Goal: Navigation & Orientation: Find specific page/section

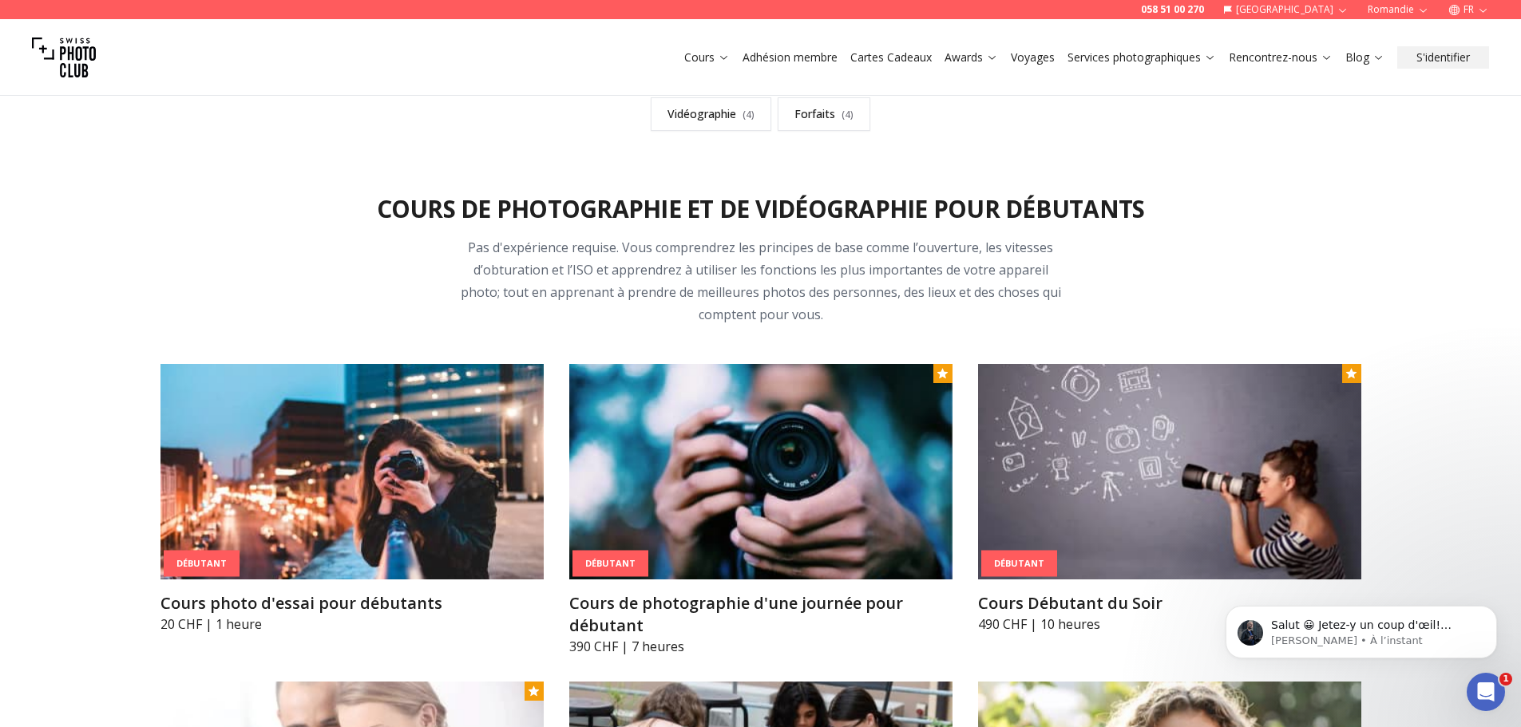
scroll to position [319, 0]
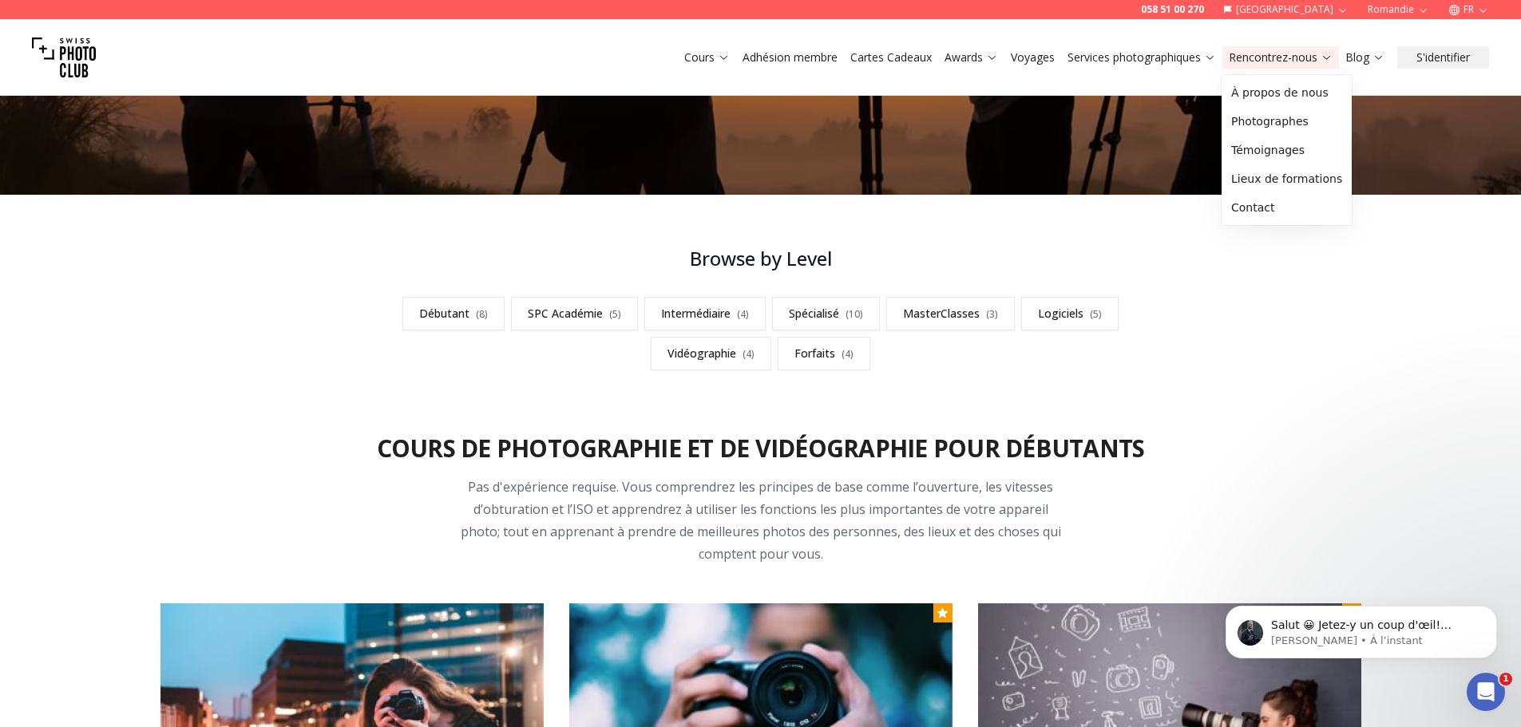
click at [1325, 58] on icon at bounding box center [1326, 57] width 12 height 12
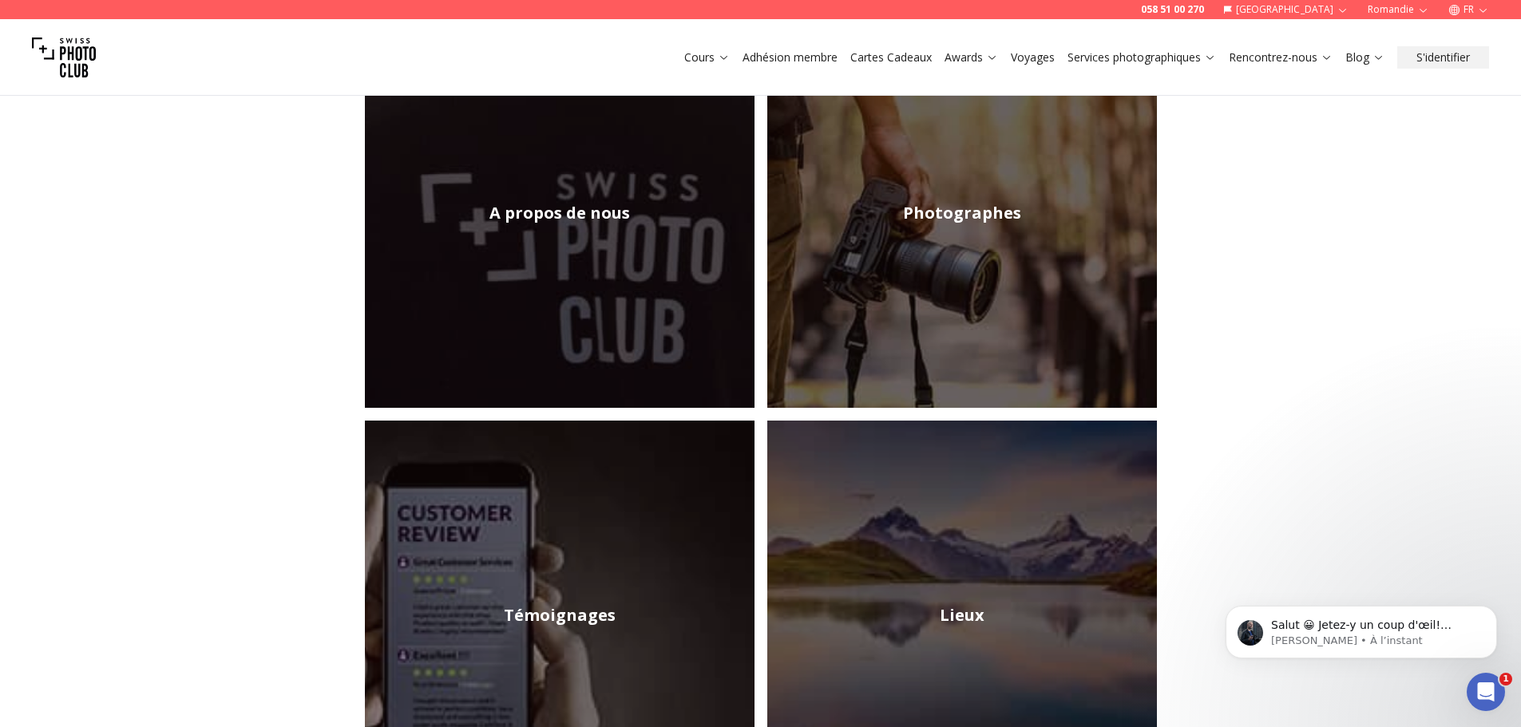
scroll to position [319, 0]
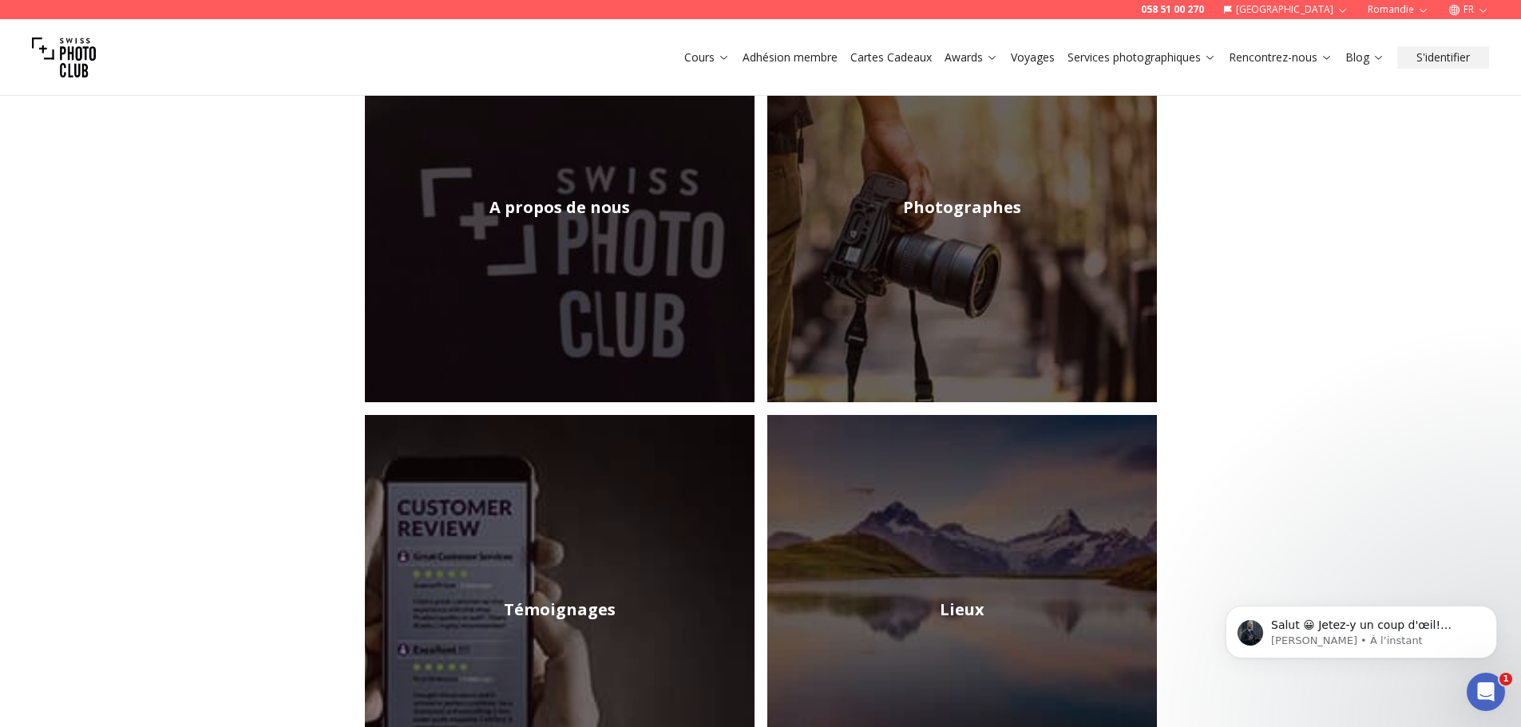
click at [581, 249] on img at bounding box center [560, 208] width 390 height 390
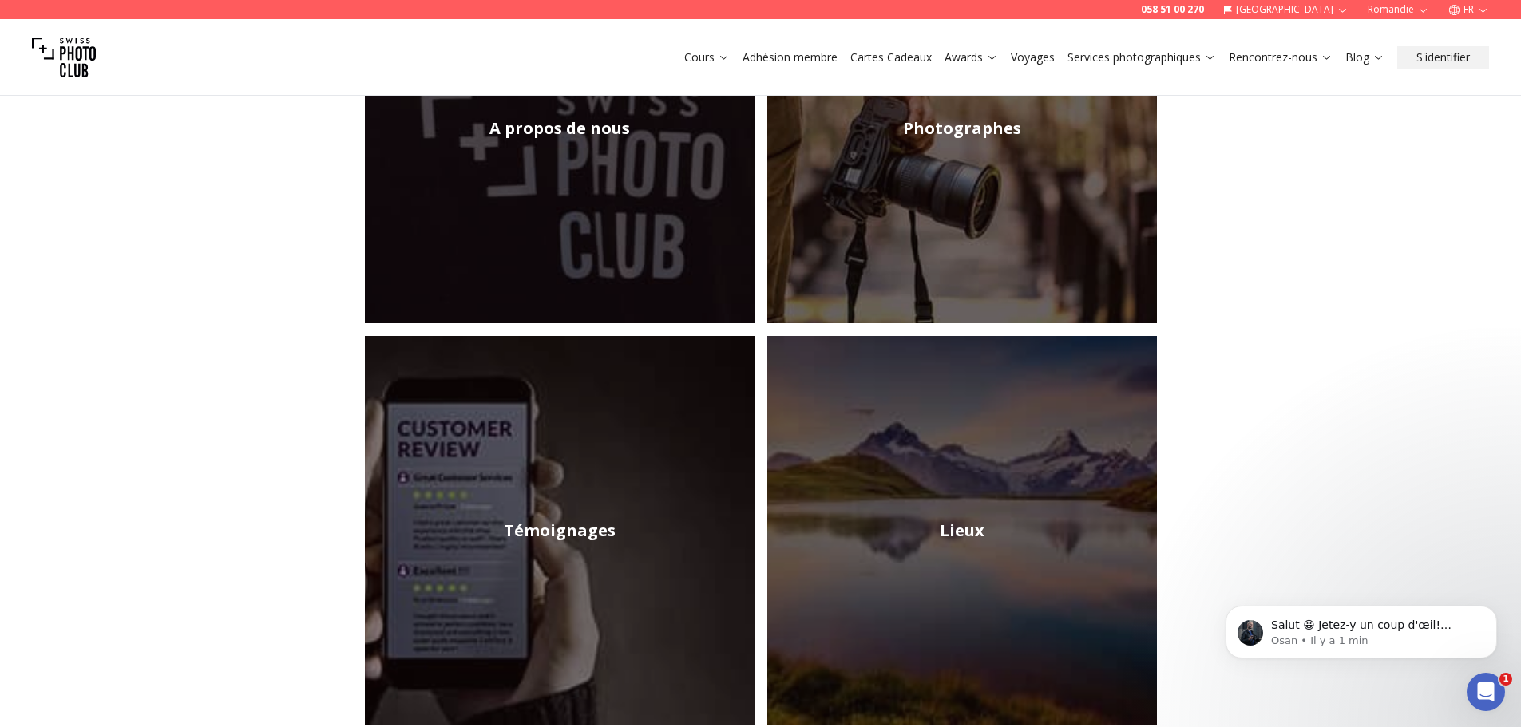
scroll to position [399, 0]
click at [996, 498] on img at bounding box center [962, 530] width 390 height 390
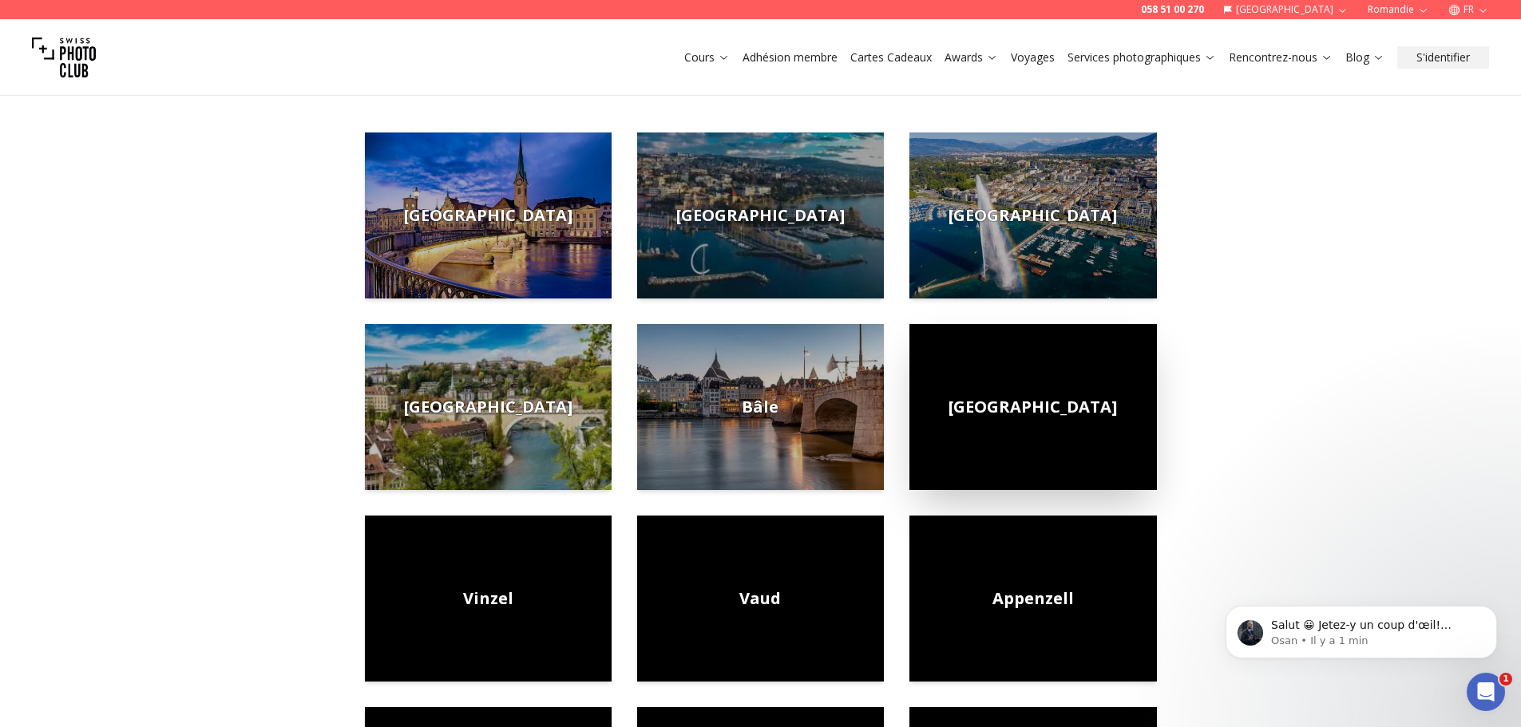
scroll to position [239, 0]
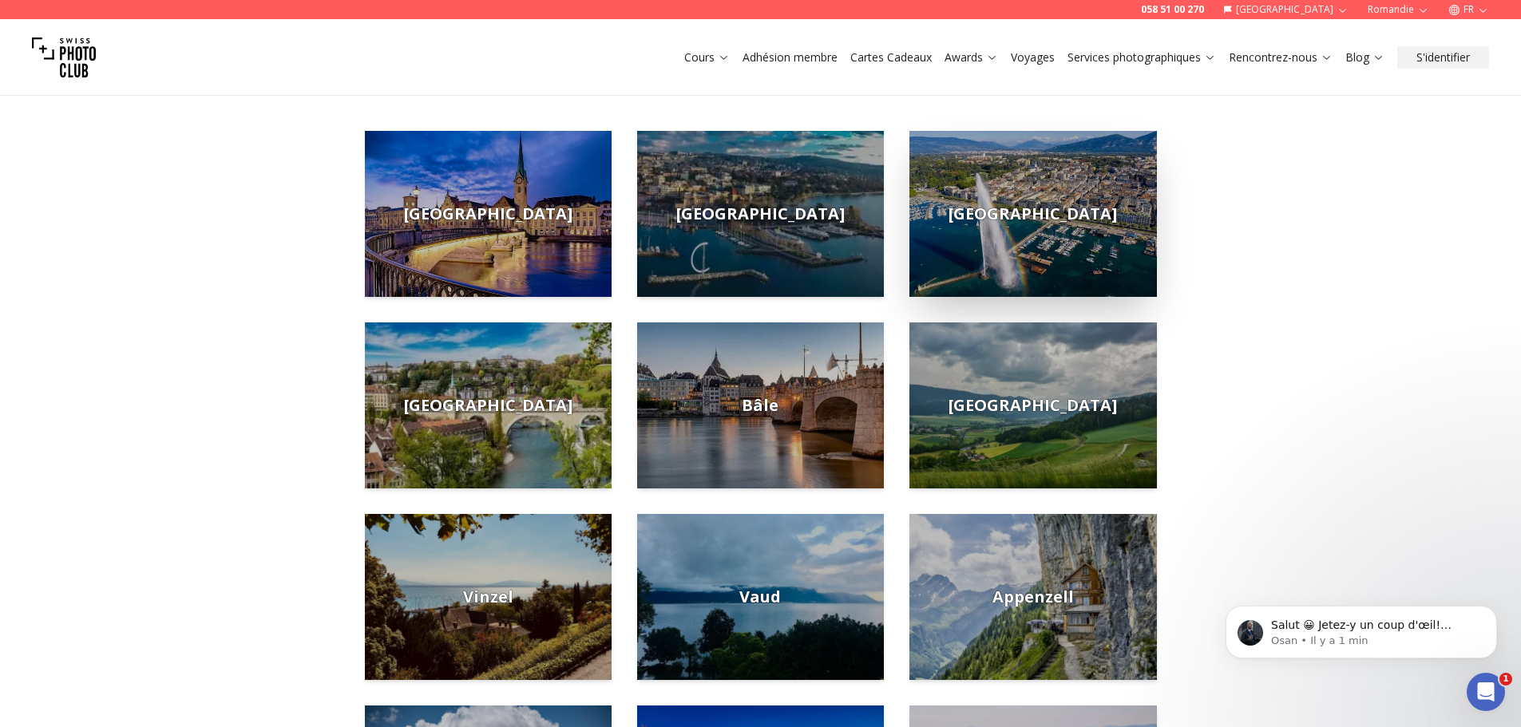
click at [1043, 210] on span "[GEOGRAPHIC_DATA]" at bounding box center [1032, 214] width 168 height 22
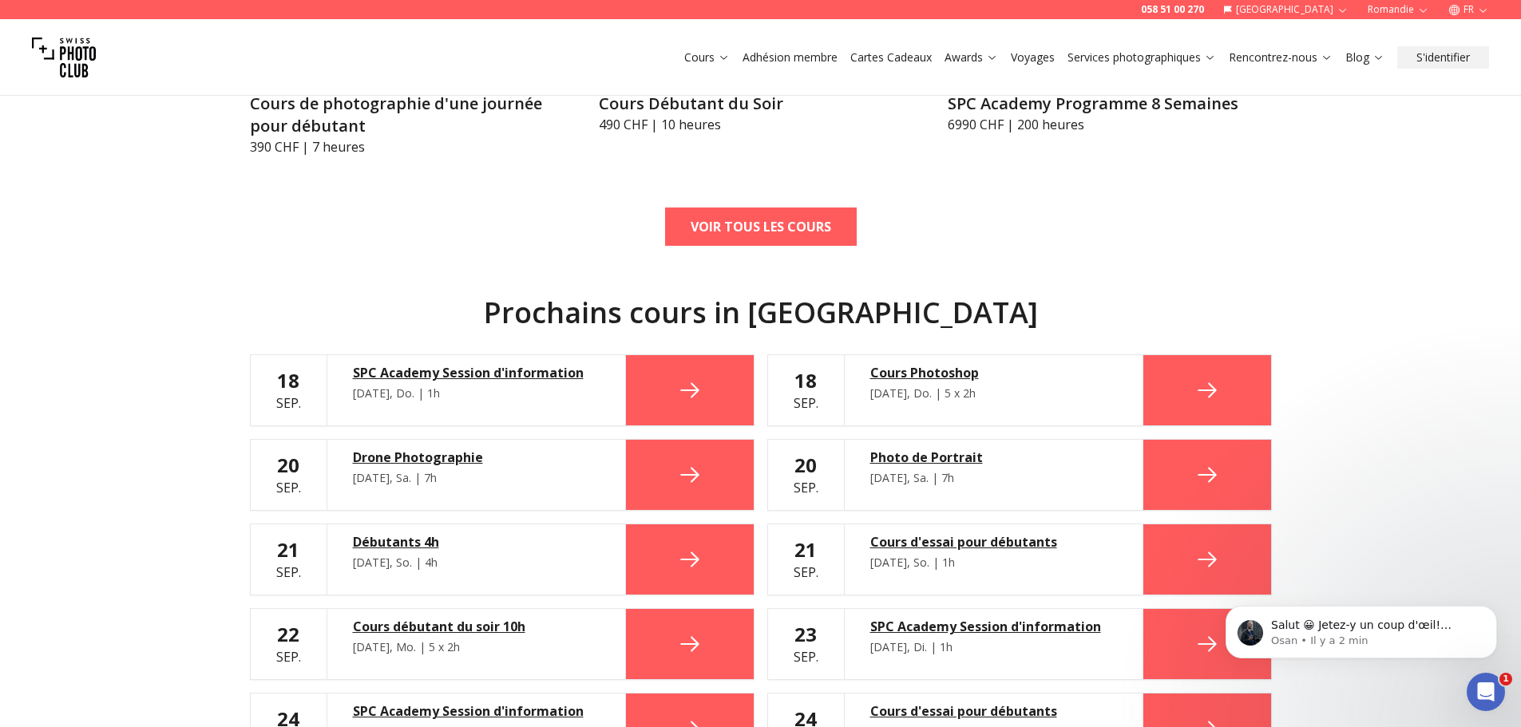
scroll to position [798, 0]
